Goal: Obtain resource: Download file/media

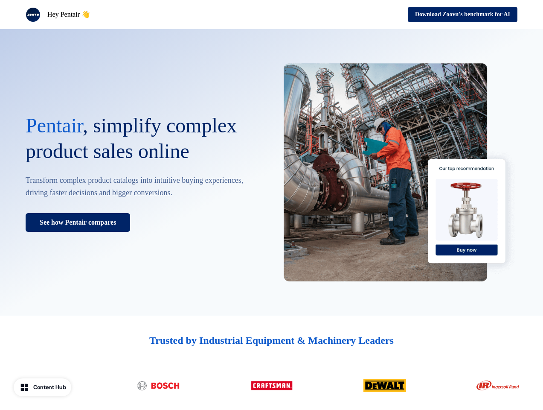
click at [271, 15] on div "Hey Pentair 👋 Download Zoovu's benchmark for AI" at bounding box center [271, 14] width 543 height 29
click at [147, 15] on div "Hey Pentair 👋" at bounding box center [147, 14] width 243 height 15
click at [397, 15] on div "Download Zoovu's benchmark for AI" at bounding box center [396, 14] width 243 height 15
click at [459, 15] on button "Download Zoovu's benchmark for AI" at bounding box center [463, 14] width 110 height 15
click at [271, 172] on div "Pentair , simplify complex product sales online Transform complex product catal…" at bounding box center [271, 172] width 543 height 286
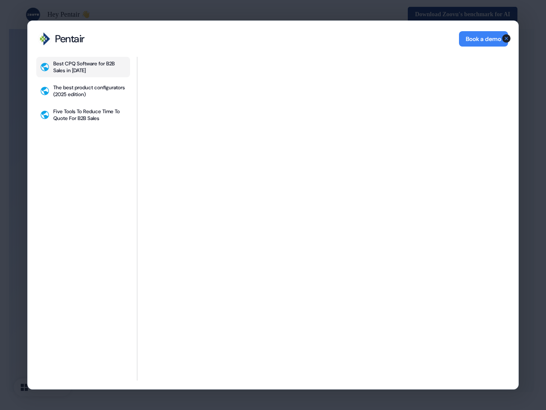
click at [271, 385] on div "Best CPQ Software for B2B Sales in [DATE] The best product configurators (2025 …" at bounding box center [273, 223] width 491 height 332
click at [44, 387] on div "Best CPQ Software for B2B Sales in [DATE] The best product configurators (2025 …" at bounding box center [273, 223] width 491 height 332
